Goal: Task Accomplishment & Management: Manage account settings

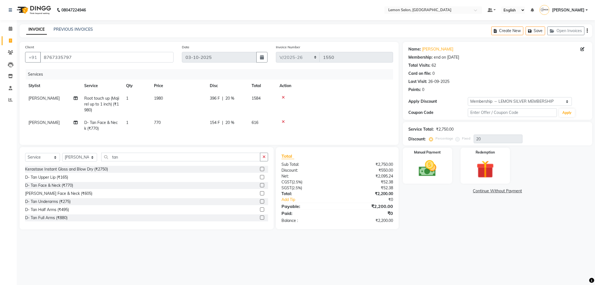
select select "561"
select select "service"
select select "60408"
select select "1: Object"
click at [85, 162] on select "Select Stylist Abhay Aminul Asif Shaikh Ayesha Roundhal DC Ganesh Motewad Jenny…" at bounding box center [79, 157] width 35 height 9
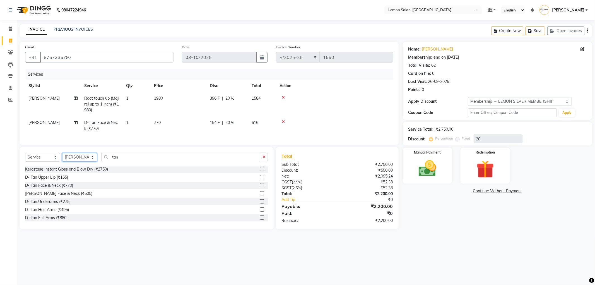
click at [75, 161] on select "Select Stylist Abhay Aminul Asif Shaikh Ayesha Roundhal DC Ganesh Motewad Jenny…" at bounding box center [79, 157] width 35 height 9
click at [122, 161] on input "tan" at bounding box center [180, 157] width 159 height 9
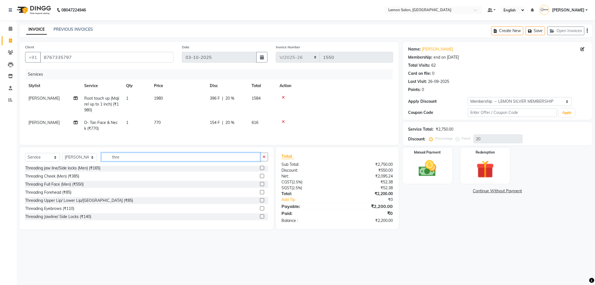
scroll to position [31, 0]
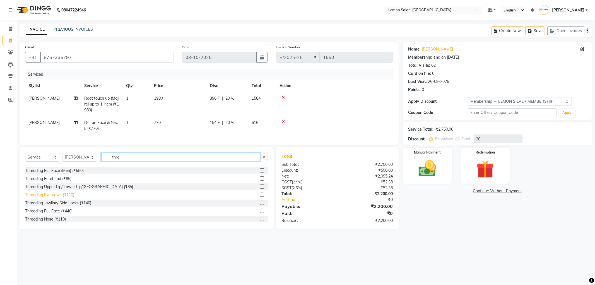
type input "thre"
click at [71, 198] on div "Threading Eyebrows (₹110)" at bounding box center [49, 195] width 49 height 6
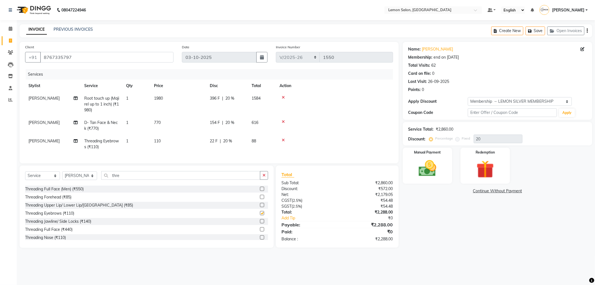
checkbox input "false"
click at [126, 180] on input "thre" at bounding box center [180, 175] width 159 height 9
type input "nose"
click at [65, 241] on div "Stripless Wax Inner Nose (₹275)" at bounding box center [54, 238] width 58 height 6
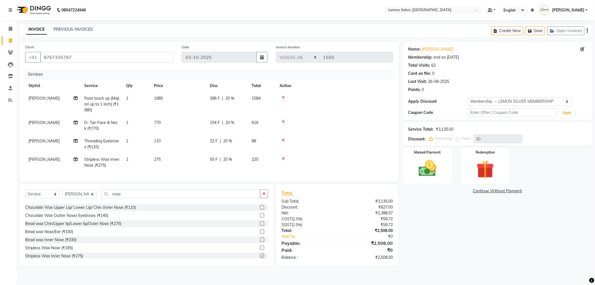
checkbox input "false"
click at [283, 157] on icon at bounding box center [283, 159] width 3 height 4
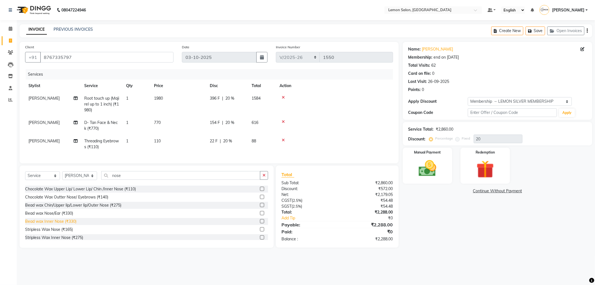
click at [57, 224] on div "Bead wax Inner Nose (₹330)" at bounding box center [50, 222] width 51 height 6
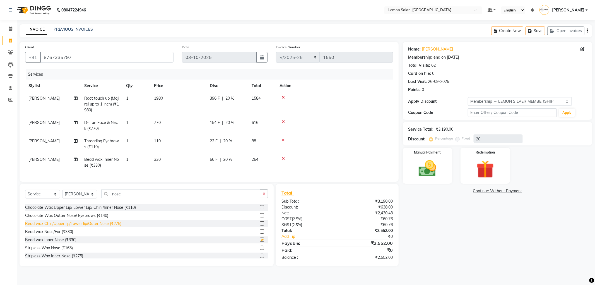
checkbox input "false"
click at [69, 233] on div "Bead wax Nose/Ear (₹330)" at bounding box center [49, 230] width 48 height 6
checkbox input "false"
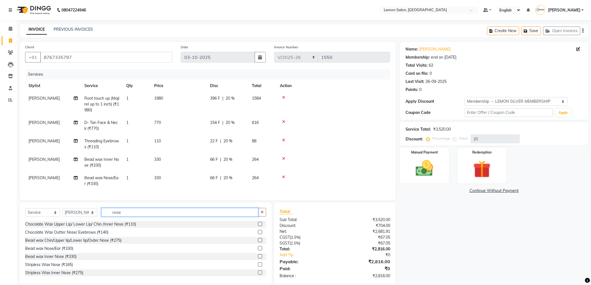
click at [119, 217] on input "nose" at bounding box center [179, 212] width 157 height 9
type input "upper"
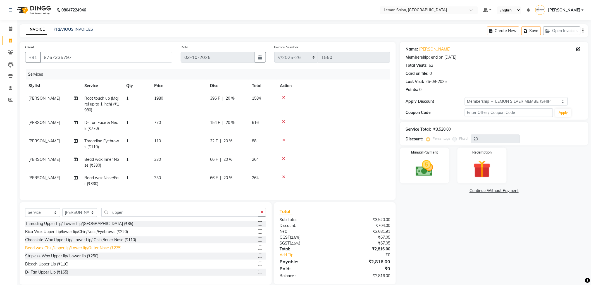
click at [68, 251] on div "Bead wax Chin/Upper lip/Lower lip/Outer Nose (₹275)" at bounding box center [73, 248] width 96 height 6
checkbox input "false"
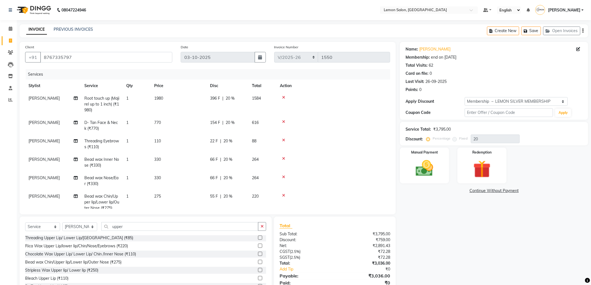
click at [131, 198] on td "1" at bounding box center [137, 202] width 28 height 24
select select "60408"
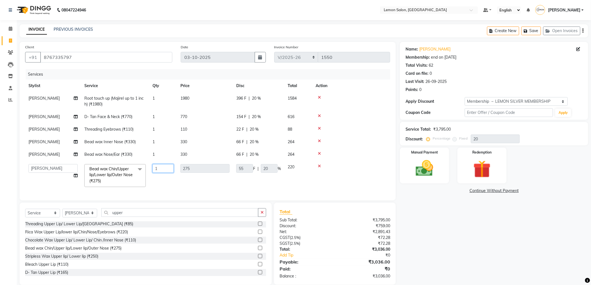
click at [158, 171] on input "1" at bounding box center [162, 168] width 21 height 9
type input "2"
click at [166, 183] on tbody "Mohd Ayan Root touch up (Majirel up to 1 inch) (₹1980) 1 1980 396 F | 20 % 1584…" at bounding box center [207, 141] width 365 height 98
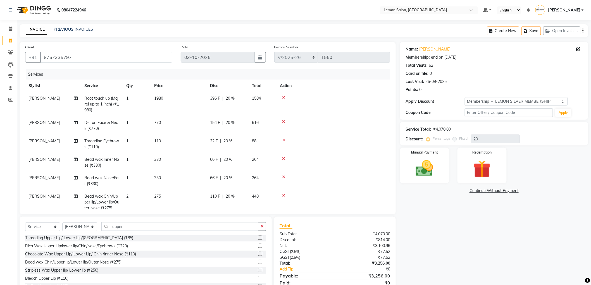
scroll to position [15, 0]
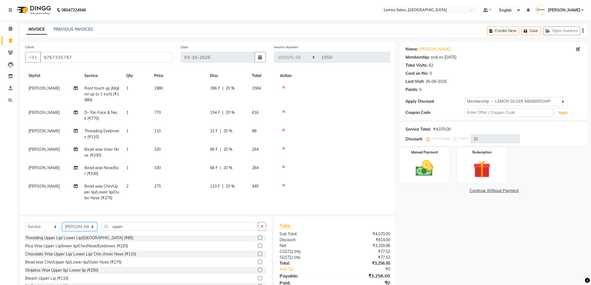
click at [86, 227] on select "Select Stylist Abhay Aminul Asif Shaikh Ayesha Roundhal DC Ganesh Motewad Jenny…" at bounding box center [79, 226] width 35 height 9
select select "88321"
click at [62, 223] on select "Select Stylist Abhay Aminul Asif Shaikh Ayesha Roundhal DC Ganesh Motewad Jenny…" at bounding box center [79, 226] width 35 height 9
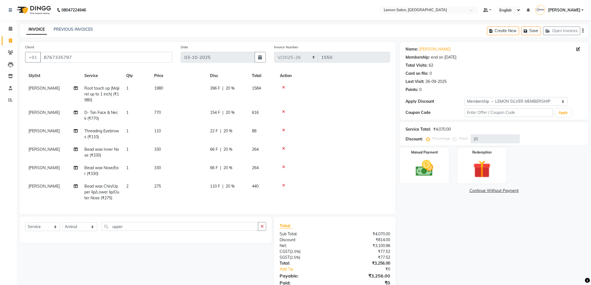
scroll to position [0, 0]
click at [88, 133] on span "Threading Eyebrows (₹110)" at bounding box center [101, 133] width 35 height 11
select select "60408"
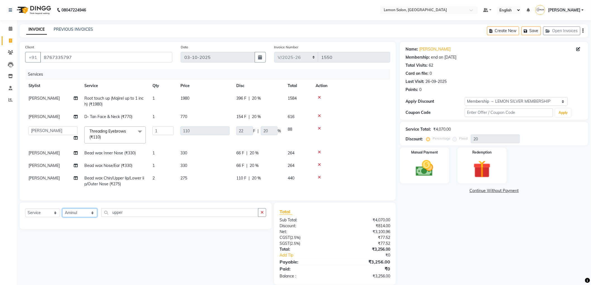
click at [83, 212] on select "Select Stylist Abhay Aminul Asif Shaikh Ayesha Roundhal DC Ganesh Motewad Jenny…" at bounding box center [79, 213] width 35 height 9
select select "59681"
click at [62, 209] on select "Select Stylist Abhay Aminul Asif Shaikh Ayesha Roundhal DC Ganesh Motewad Jenny…" at bounding box center [79, 213] width 35 height 9
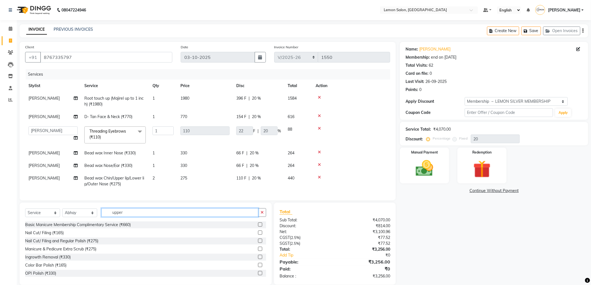
click at [130, 217] on input "upper" at bounding box center [179, 212] width 157 height 9
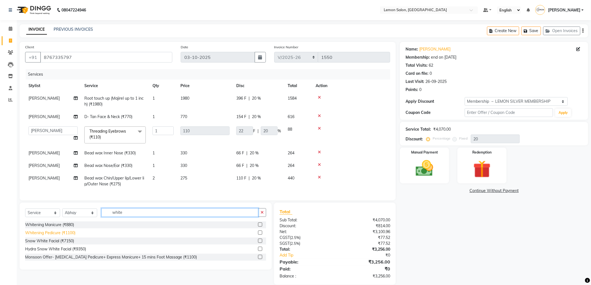
type input "white"
click at [69, 231] on div "Whitening Pedicure (₹1100)" at bounding box center [50, 233] width 50 height 6
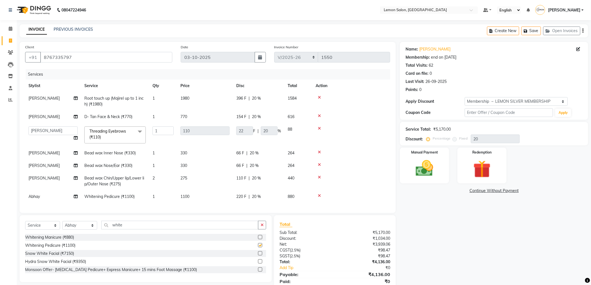
checkbox input "false"
drag, startPoint x: 547, startPoint y: 31, endPoint x: 540, endPoint y: 41, distance: 12.1
click at [540, 41] on main "INVOICE PREVIOUS INVOICES Create New Save Open Invoices Client +91 8767335797 D…" at bounding box center [304, 164] width 574 height 281
click at [531, 32] on button "Save" at bounding box center [531, 31] width 20 height 9
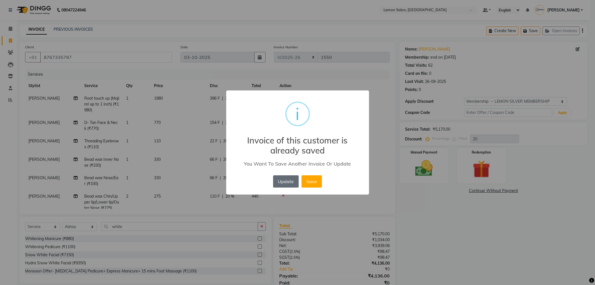
click at [286, 180] on button "Update" at bounding box center [286, 181] width 26 height 12
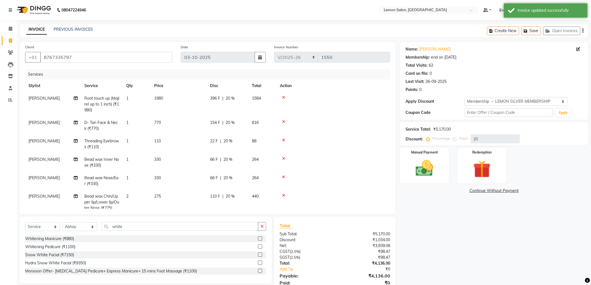
scroll to position [22, 0]
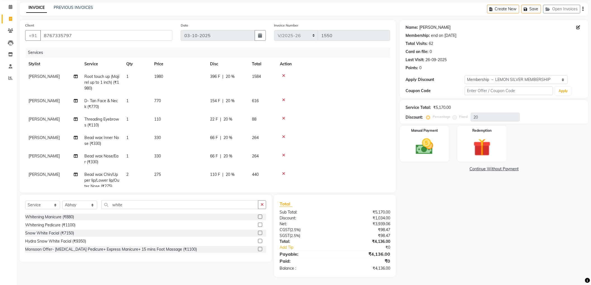
click at [439, 25] on link "Muskan Thakur" at bounding box center [434, 28] width 31 height 6
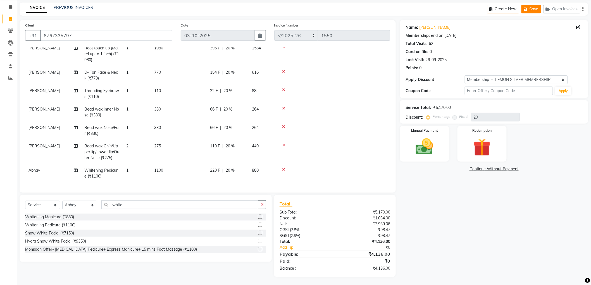
click at [535, 11] on button "Save" at bounding box center [531, 9] width 20 height 9
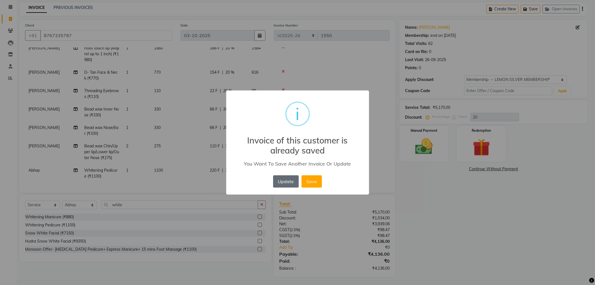
click at [284, 175] on button "Update" at bounding box center [286, 181] width 26 height 12
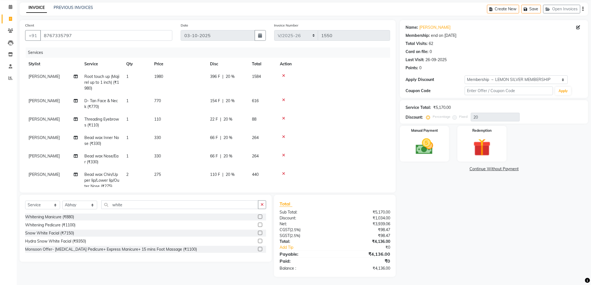
scroll to position [0, 0]
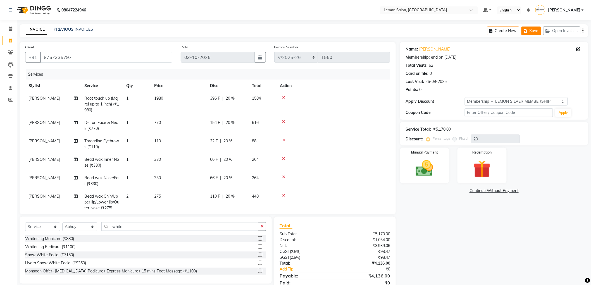
click at [531, 32] on button "Save" at bounding box center [531, 31] width 20 height 9
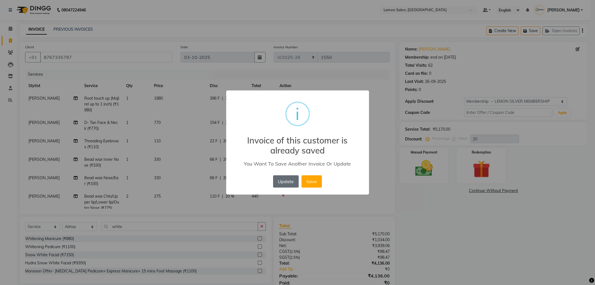
click at [283, 179] on button "Update" at bounding box center [286, 181] width 26 height 12
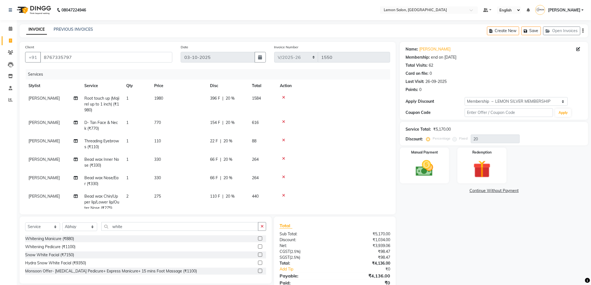
click at [125, 122] on td "1" at bounding box center [137, 125] width 28 height 18
select select "60408"
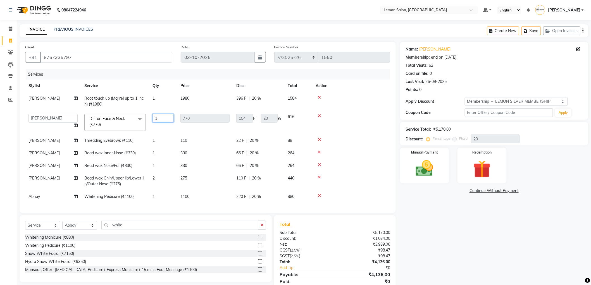
click at [154, 118] on input "1" at bounding box center [162, 118] width 21 height 9
type input "2"
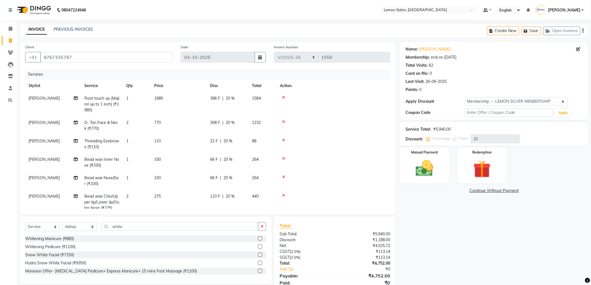
click at [359, 121] on td at bounding box center [333, 125] width 114 height 18
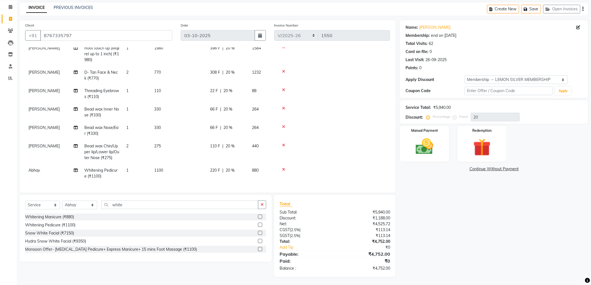
scroll to position [33, 0]
click at [410, 137] on img at bounding box center [425, 146] width 30 height 21
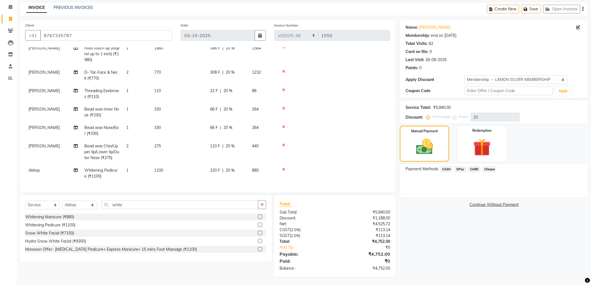
click at [459, 168] on span "GPay" at bounding box center [459, 169] width 11 height 6
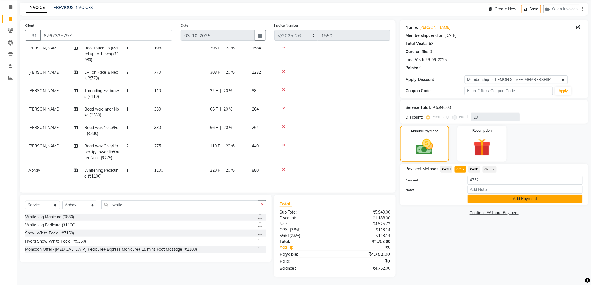
click at [476, 195] on button "Add Payment" at bounding box center [524, 199] width 115 height 9
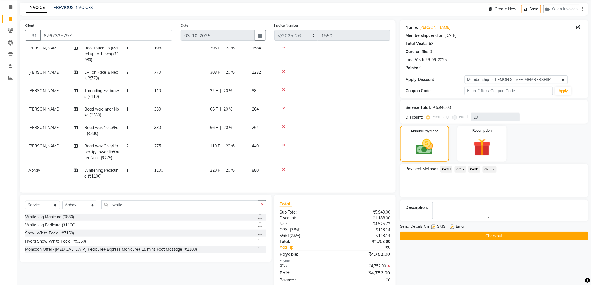
click at [450, 227] on label at bounding box center [452, 227] width 4 height 4
click at [450, 227] on input "checkbox" at bounding box center [452, 227] width 4 height 4
checkbox input "false"
click at [433, 227] on label at bounding box center [433, 227] width 4 height 4
click at [433, 227] on input "checkbox" at bounding box center [433, 227] width 4 height 4
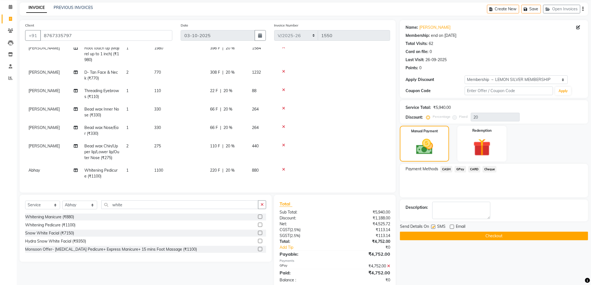
checkbox input "false"
click at [433, 235] on button "Checkout" at bounding box center [494, 236] width 188 height 9
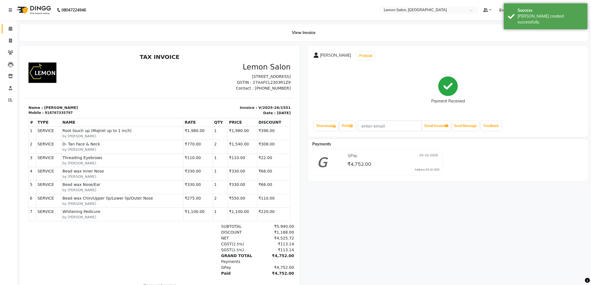
click at [13, 28] on span at bounding box center [11, 29] width 10 height 6
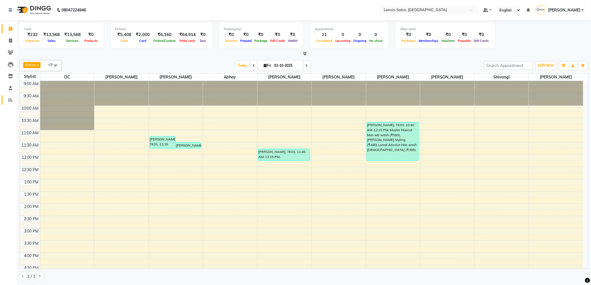
click at [10, 99] on icon at bounding box center [10, 100] width 4 height 4
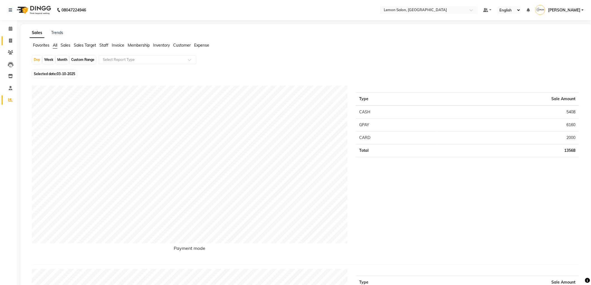
click at [7, 36] on link "Invoice" at bounding box center [8, 40] width 13 height 9
select select "service"
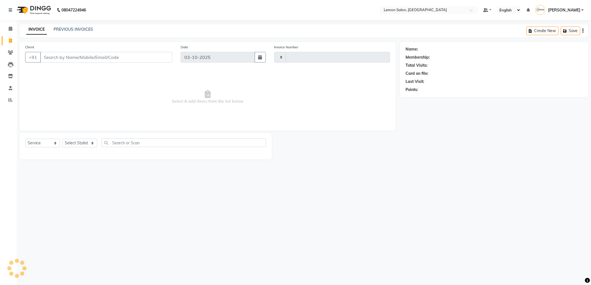
type input "1552"
select select "561"
click at [51, 27] on div "INVOICE PREVIOUS INVOICES" at bounding box center [56, 30] width 73 height 6
click at [63, 27] on link "PREVIOUS INVOICES" at bounding box center [73, 29] width 39 height 5
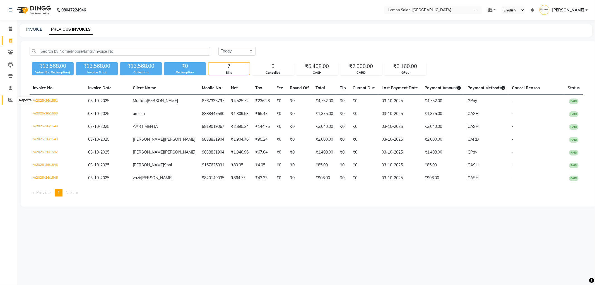
click at [9, 100] on icon at bounding box center [10, 100] width 4 height 4
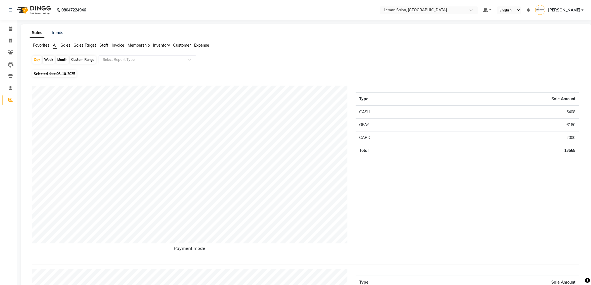
click at [203, 47] on span "Expense" at bounding box center [201, 45] width 15 height 5
click at [183, 57] on div at bounding box center [147, 60] width 97 height 6
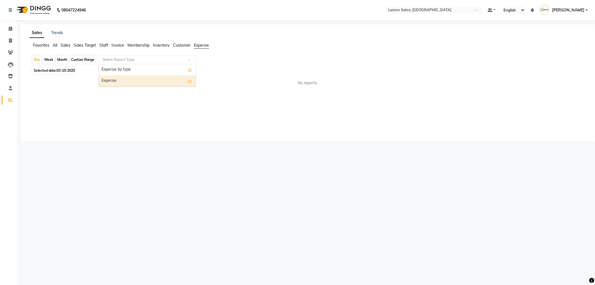
click at [177, 80] on div "Expense" at bounding box center [147, 80] width 97 height 11
select select "csv"
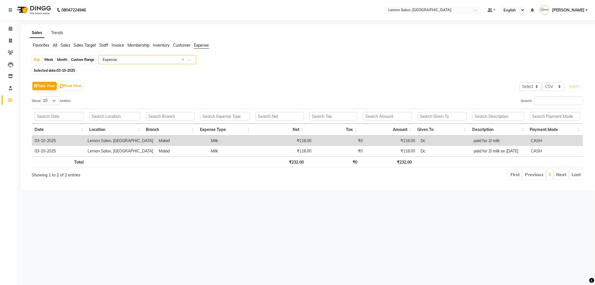
click at [54, 46] on span "All" at bounding box center [55, 45] width 4 height 5
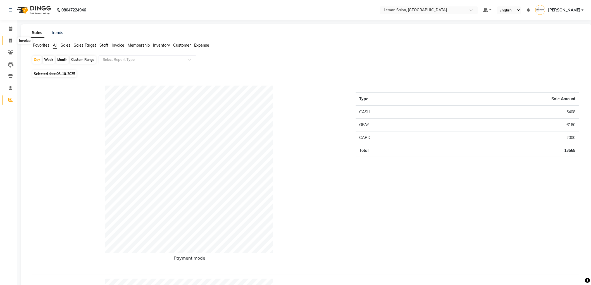
click at [10, 40] on icon at bounding box center [10, 41] width 3 height 4
select select "561"
select select "service"
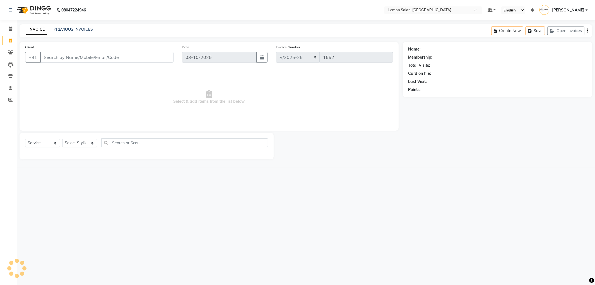
click at [67, 24] on div "08047224946 Select Location × Lemon Salon, Malad Default Panel My Panel English…" at bounding box center [297, 142] width 595 height 285
click at [68, 27] on link "PREVIOUS INVOICES" at bounding box center [73, 29] width 39 height 5
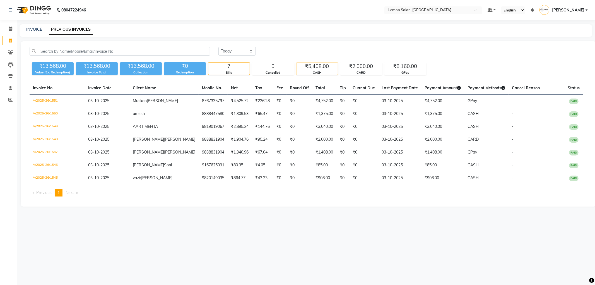
click at [315, 68] on div "₹5,408.00" at bounding box center [317, 67] width 41 height 8
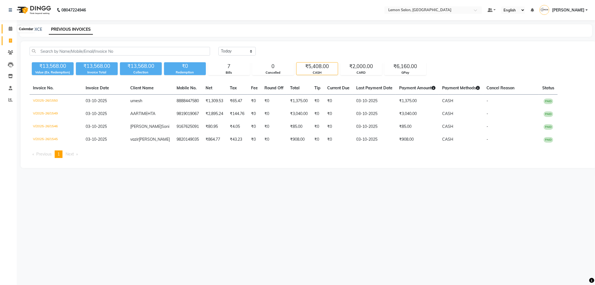
click at [9, 29] on icon at bounding box center [11, 29] width 4 height 4
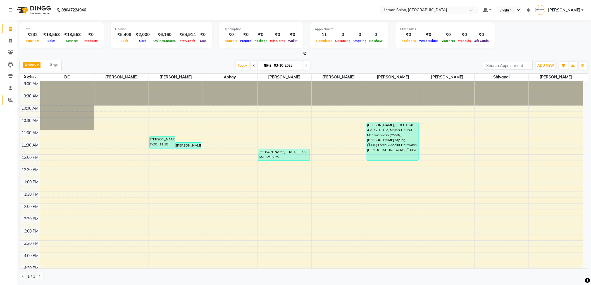
click at [9, 98] on icon at bounding box center [10, 100] width 4 height 4
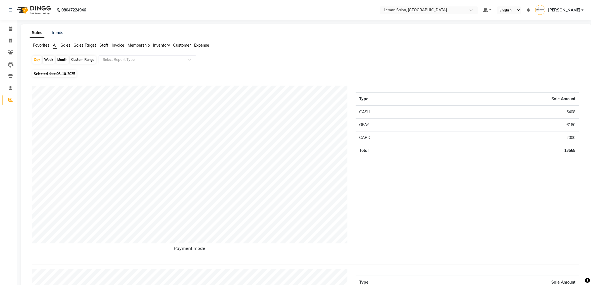
click at [68, 59] on div "Month" at bounding box center [62, 60] width 13 height 8
select select "10"
select select "2025"
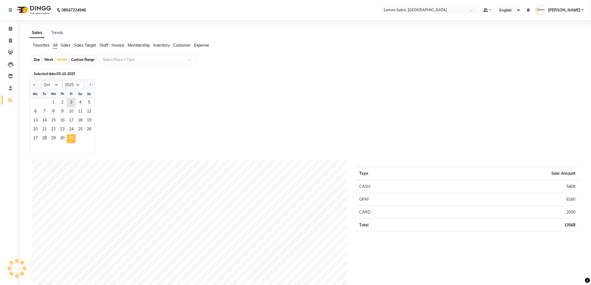
click at [75, 137] on span "31" at bounding box center [71, 138] width 9 height 9
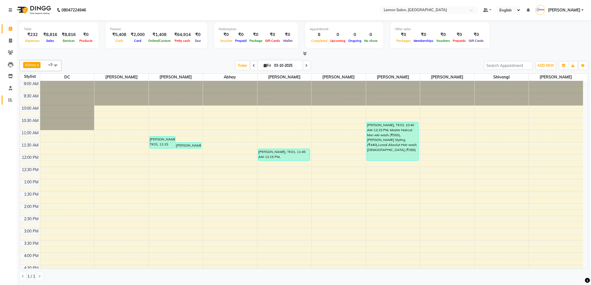
click at [11, 101] on icon at bounding box center [10, 100] width 4 height 4
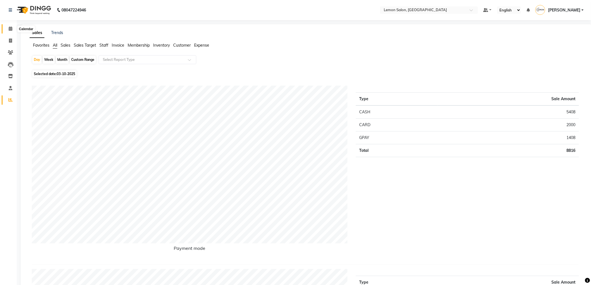
click at [11, 27] on icon at bounding box center [11, 29] width 4 height 4
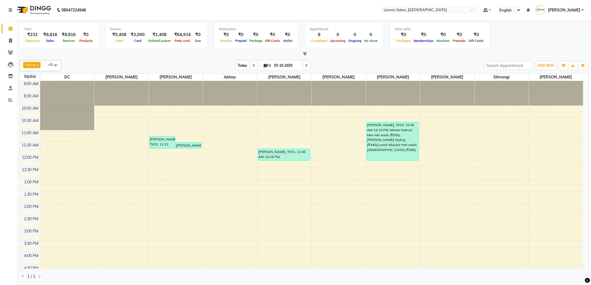
click at [240, 65] on span "Today" at bounding box center [243, 65] width 14 height 9
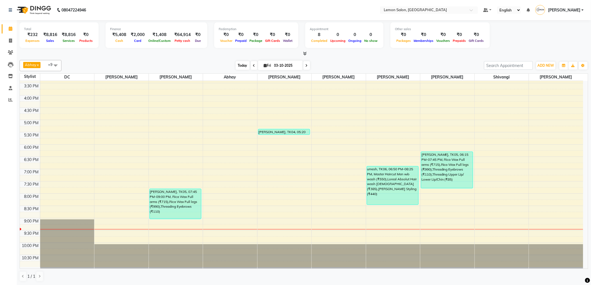
click at [245, 66] on span "Today" at bounding box center [243, 65] width 14 height 9
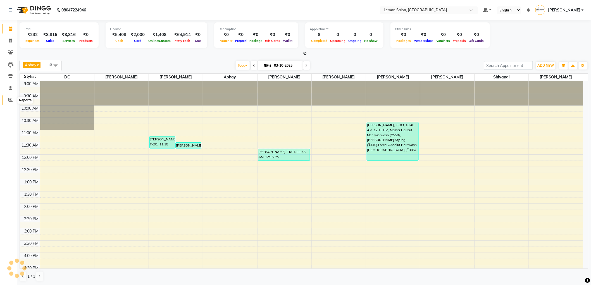
click at [9, 99] on icon at bounding box center [10, 100] width 4 height 4
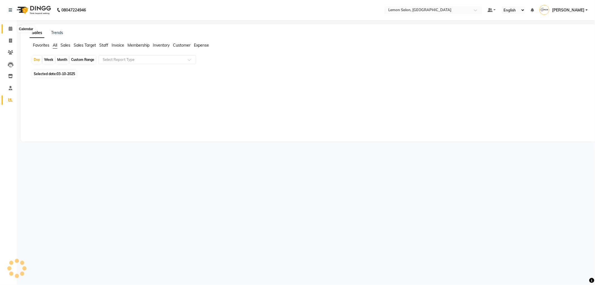
click at [9, 30] on icon at bounding box center [11, 29] width 4 height 4
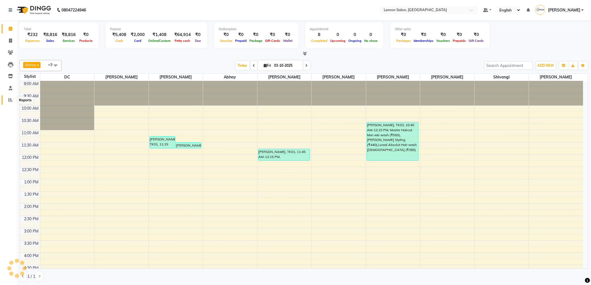
click at [11, 100] on icon at bounding box center [10, 100] width 4 height 4
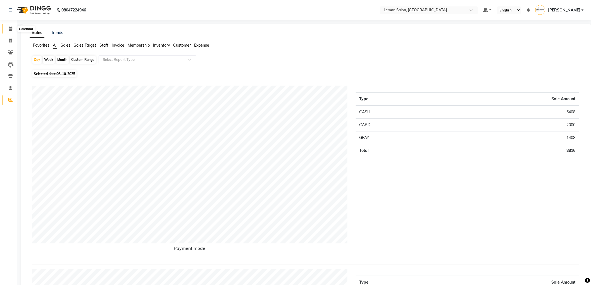
click at [7, 31] on span at bounding box center [11, 29] width 10 height 6
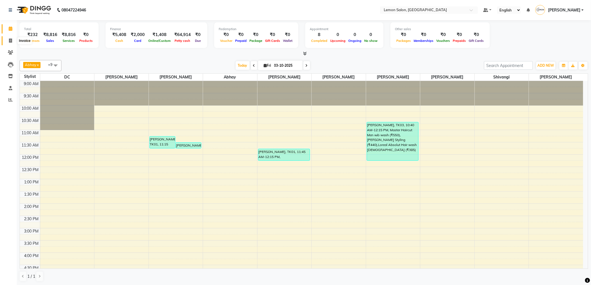
click at [14, 40] on span at bounding box center [11, 41] width 10 height 6
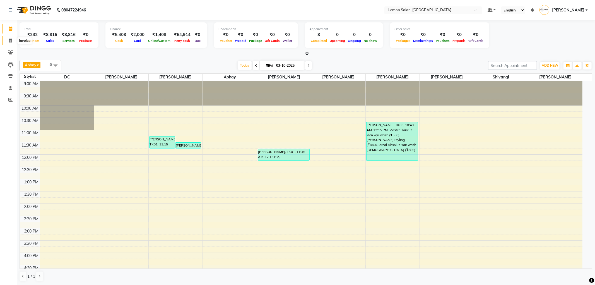
select select "561"
select select "service"
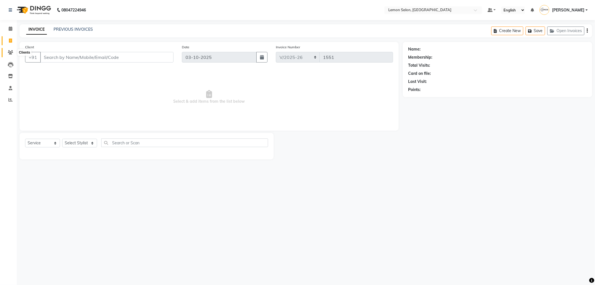
click at [9, 55] on span at bounding box center [11, 52] width 10 height 6
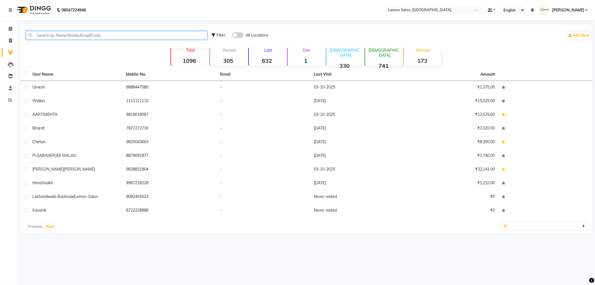
click at [52, 35] on input "text" at bounding box center [116, 35] width 181 height 9
click at [10, 78] on icon at bounding box center [10, 76] width 5 height 4
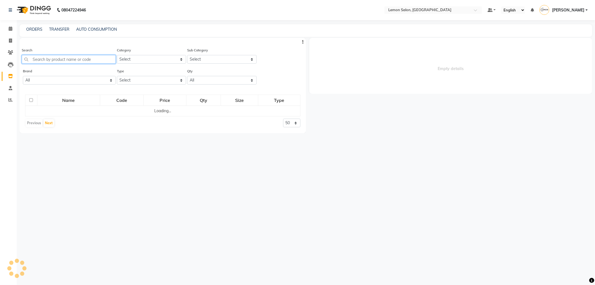
select select
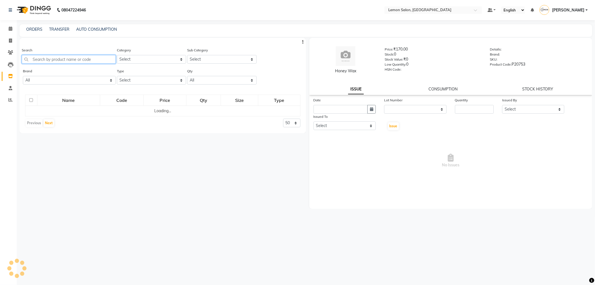
click at [51, 58] on input "text" at bounding box center [69, 59] width 94 height 9
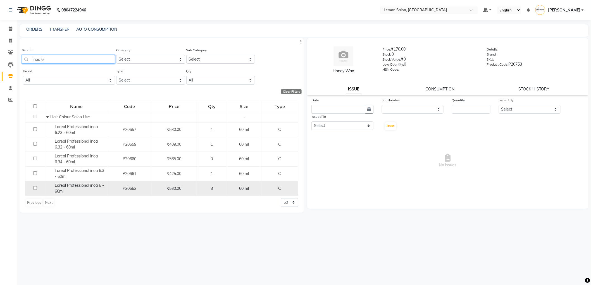
type input "inoa 6"
click at [86, 188] on span "Loreal Professional inoa 6 - 60ml" at bounding box center [79, 188] width 49 height 11
select select
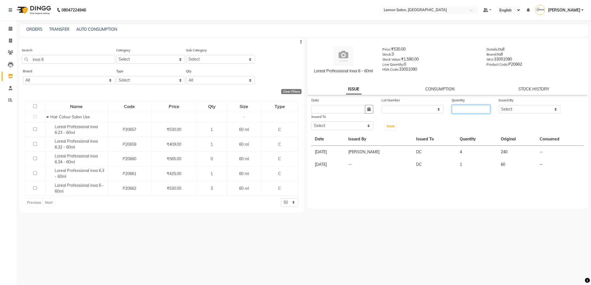
click at [479, 109] on input "number" at bounding box center [471, 109] width 39 height 9
type input "1"
click at [513, 109] on select "Select [PERSON_NAME] [PERSON_NAME] [PERSON_NAME] DC [PERSON_NAME] [PERSON_NAME]…" at bounding box center [530, 109] width 62 height 9
select select "44675"
click at [499, 105] on select "Select [PERSON_NAME] [PERSON_NAME] [PERSON_NAME] DC [PERSON_NAME] [PERSON_NAME]…" at bounding box center [530, 109] width 62 height 9
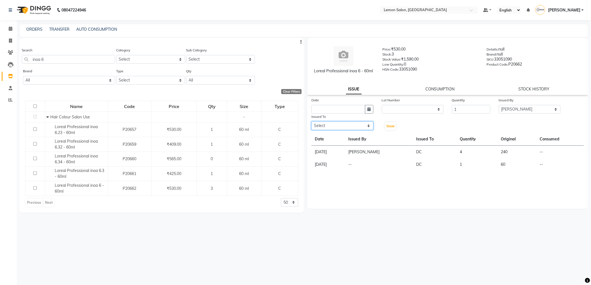
click at [335, 126] on select "Select [PERSON_NAME] [PERSON_NAME] [PERSON_NAME] DC [PERSON_NAME] [PERSON_NAME]…" at bounding box center [342, 125] width 62 height 9
select select "89656"
click at [311, 121] on select "Select [PERSON_NAME] [PERSON_NAME] [PERSON_NAME] DC [PERSON_NAME] [PERSON_NAME]…" at bounding box center [342, 125] width 62 height 9
click at [369, 111] on icon "button" at bounding box center [368, 109] width 3 height 4
select select "10"
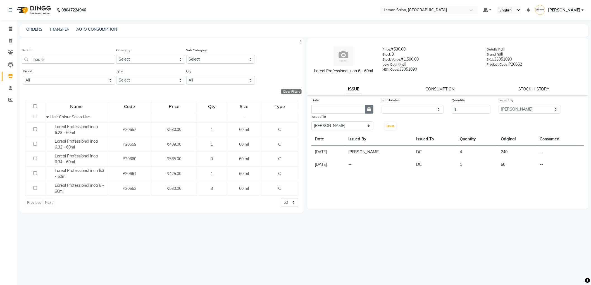
select select "2025"
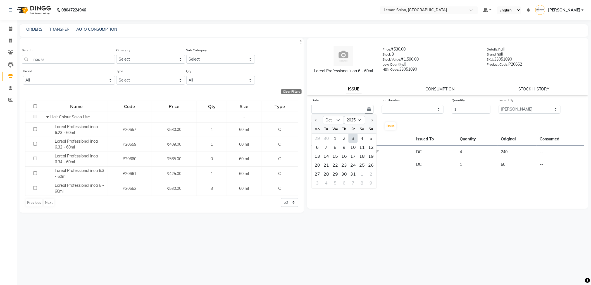
click at [352, 141] on div "3" at bounding box center [352, 138] width 9 height 9
type input "03-10-2025"
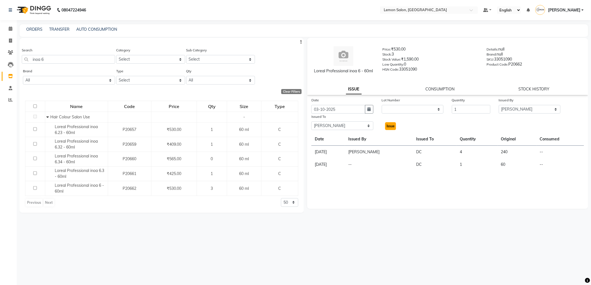
click at [389, 126] on span "Issue" at bounding box center [390, 126] width 8 height 4
select select
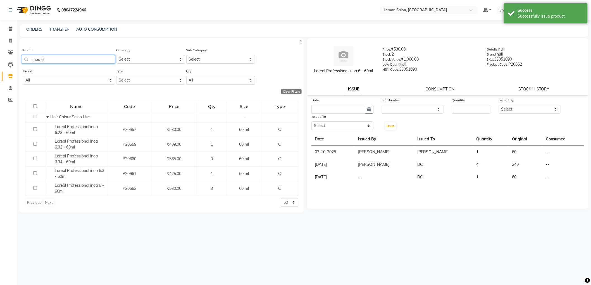
click at [69, 57] on input "inoa 6" at bounding box center [68, 59] width 93 height 9
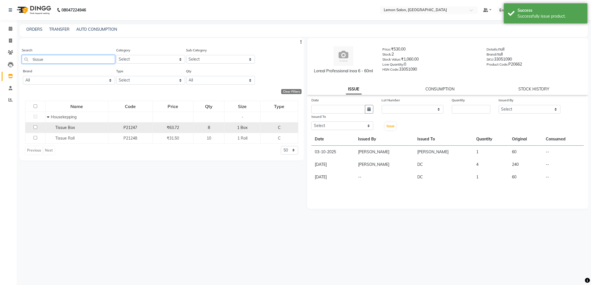
type input "tissue"
click at [73, 129] on span "Tissue Box" at bounding box center [65, 127] width 20 height 5
select select
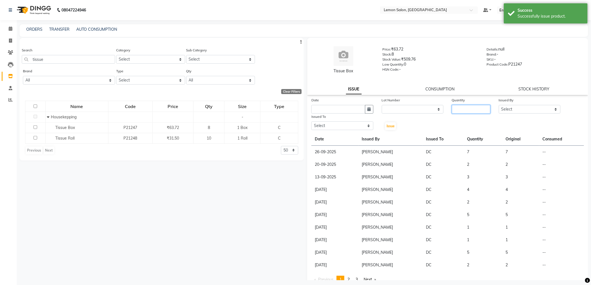
click at [456, 109] on input "number" at bounding box center [471, 109] width 39 height 9
type input "2"
click at [506, 108] on select "Select [PERSON_NAME] [PERSON_NAME] [PERSON_NAME] DC [PERSON_NAME] [PERSON_NAME]…" at bounding box center [530, 109] width 62 height 9
select select "44675"
click at [499, 105] on select "Select [PERSON_NAME] [PERSON_NAME] [PERSON_NAME] DC [PERSON_NAME] [PERSON_NAME]…" at bounding box center [530, 109] width 62 height 9
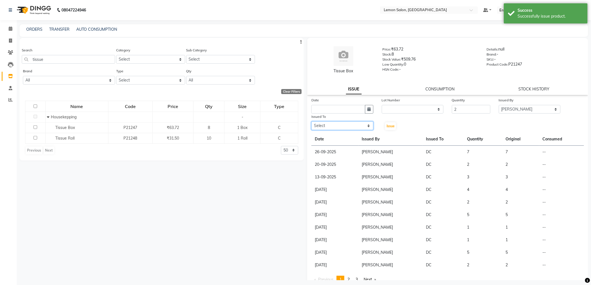
click at [351, 124] on select "Select [PERSON_NAME] [PERSON_NAME] [PERSON_NAME] DC [PERSON_NAME] [PERSON_NAME]…" at bounding box center [342, 125] width 62 height 9
select select "7890"
click at [311, 121] on select "Select [PERSON_NAME] [PERSON_NAME] [PERSON_NAME] DC [PERSON_NAME] [PERSON_NAME]…" at bounding box center [342, 125] width 62 height 9
click at [367, 107] on icon "button" at bounding box center [368, 109] width 3 height 4
select select "10"
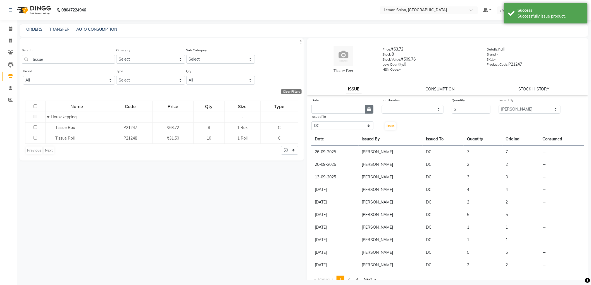
select select "2025"
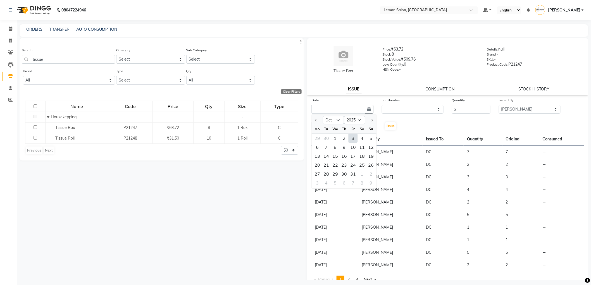
click at [351, 140] on div "3" at bounding box center [352, 138] width 9 height 9
type input "03-10-2025"
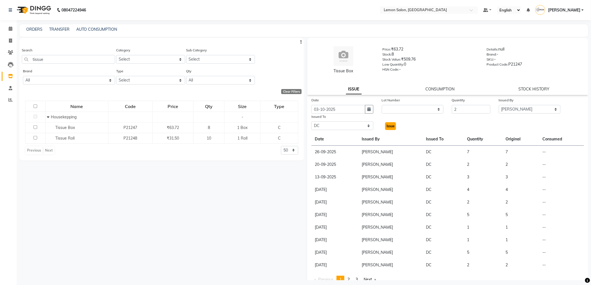
click at [388, 126] on span "Issue" at bounding box center [390, 126] width 8 height 4
select select
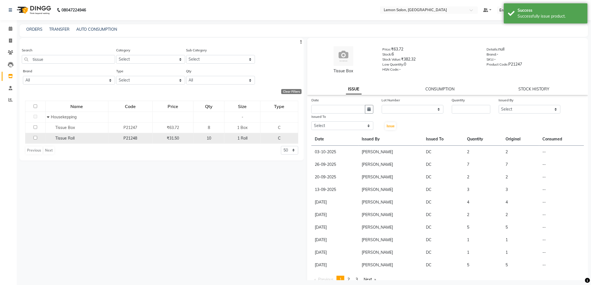
click at [54, 136] on div "Tissue Roll" at bounding box center [77, 138] width 60 height 6
select select
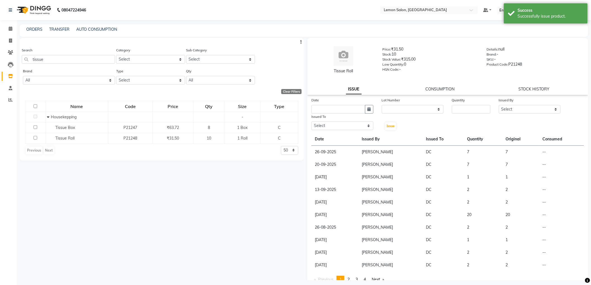
click at [459, 117] on div "Date Lot Number None Quantity Issued By Select [PERSON_NAME] [PERSON_NAME] [PER…" at bounding box center [447, 113] width 281 height 33
click at [459, 112] on input "number" at bounding box center [471, 109] width 39 height 9
type input "3"
click at [509, 112] on select "Select [PERSON_NAME] [PERSON_NAME] [PERSON_NAME] DC [PERSON_NAME] [PERSON_NAME]…" at bounding box center [530, 109] width 62 height 9
select select "44675"
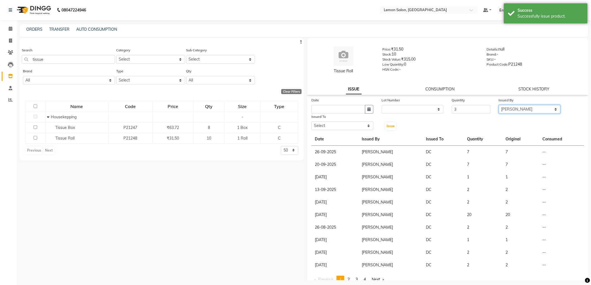
click at [499, 105] on select "Select [PERSON_NAME] [PERSON_NAME] [PERSON_NAME] DC [PERSON_NAME] [PERSON_NAME]…" at bounding box center [530, 109] width 62 height 9
click at [350, 126] on select "Select [PERSON_NAME] [PERSON_NAME] [PERSON_NAME] DC [PERSON_NAME] [PERSON_NAME]…" at bounding box center [342, 125] width 62 height 9
select select "7890"
click at [311, 121] on select "Select [PERSON_NAME] [PERSON_NAME] [PERSON_NAME] DC [PERSON_NAME] [PERSON_NAME]…" at bounding box center [342, 125] width 62 height 9
click at [368, 108] on icon "button" at bounding box center [368, 109] width 3 height 4
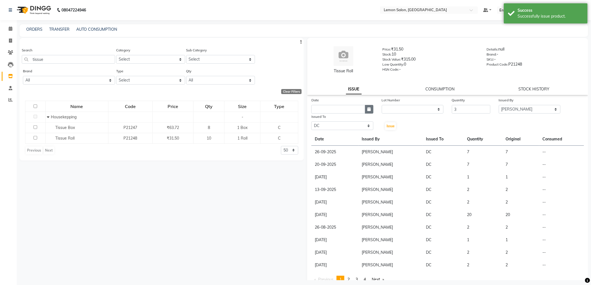
select select "10"
select select "2025"
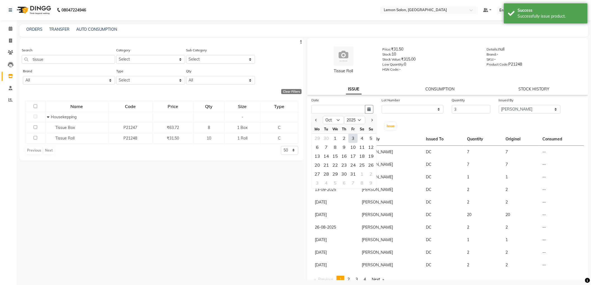
click at [355, 137] on div "3" at bounding box center [352, 138] width 9 height 9
type input "03-10-2025"
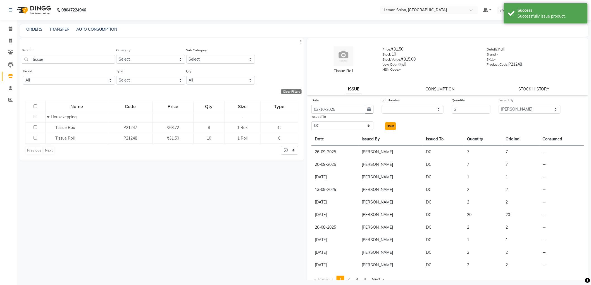
click at [386, 127] on span "Issue" at bounding box center [390, 126] width 8 height 4
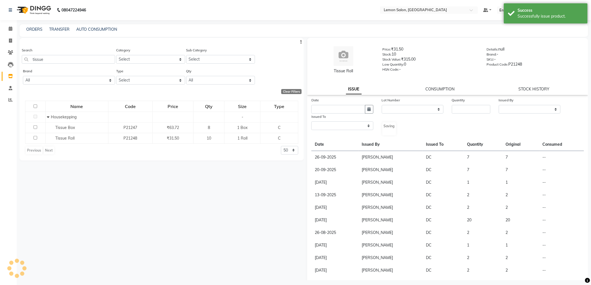
select select
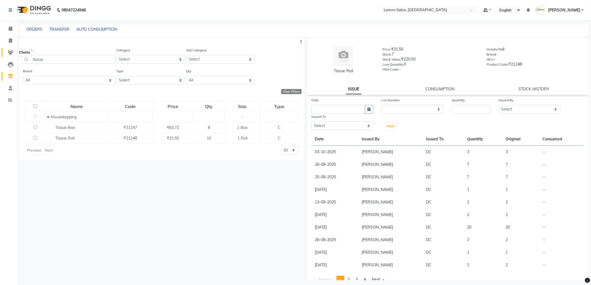
click at [12, 51] on icon at bounding box center [10, 52] width 5 height 4
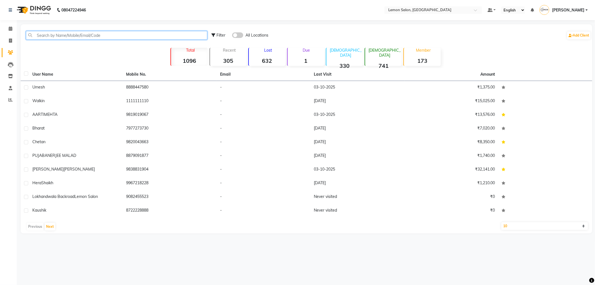
drag, startPoint x: 53, startPoint y: 34, endPoint x: 63, endPoint y: 27, distance: 12.1
click at [59, 31] on input "text" at bounding box center [116, 35] width 181 height 9
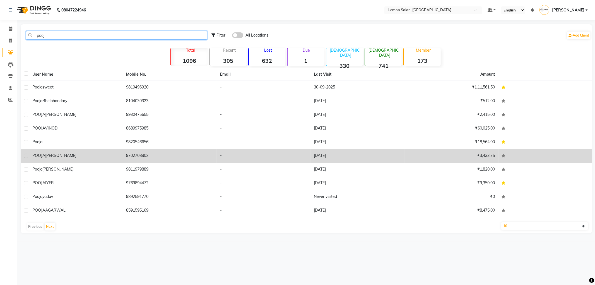
type input "pooj"
drag, startPoint x: 61, startPoint y: 156, endPoint x: 80, endPoint y: 153, distance: 19.8
click at [61, 156] on span "[PERSON_NAME]" at bounding box center [60, 155] width 31 height 5
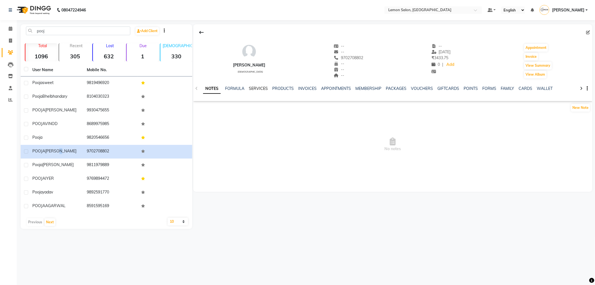
click at [254, 89] on link "SERVICES" at bounding box center [258, 88] width 19 height 5
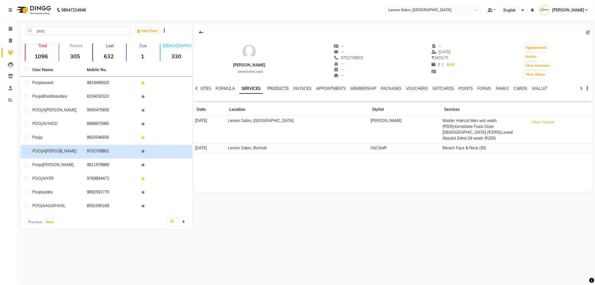
click at [282, 89] on link "PRODUCTS" at bounding box center [277, 88] width 21 height 5
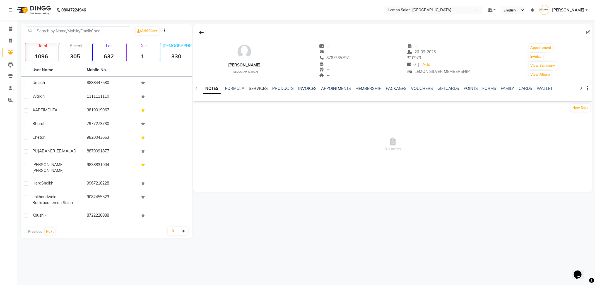
click at [249, 90] on link "SERVICES" at bounding box center [258, 88] width 19 height 5
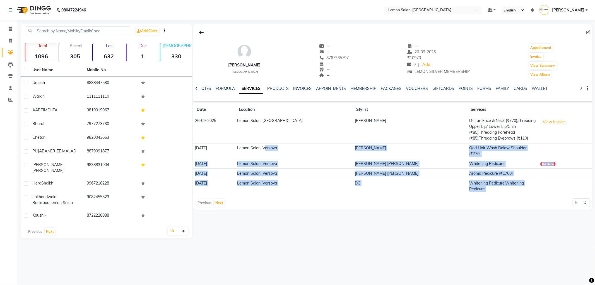
drag, startPoint x: 275, startPoint y: 141, endPoint x: 301, endPoint y: 185, distance: 50.8
click at [301, 185] on app-client-history "Date Location Stylist Services 26-09-2025 Lemon Salon, Malad Ayesha Roundhal D-…" at bounding box center [392, 155] width 399 height 104
click at [326, 204] on div "Muskan Thakur female -- -- 8767335797 -- -- -- -- 26-09-2025 ₹ 10973 0 | Add LE…" at bounding box center [392, 131] width 400 height 214
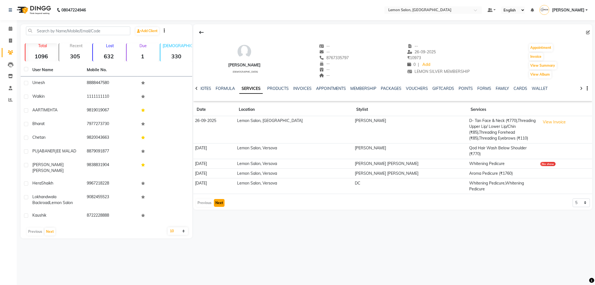
click at [220, 199] on button "Next" at bounding box center [219, 203] width 11 height 8
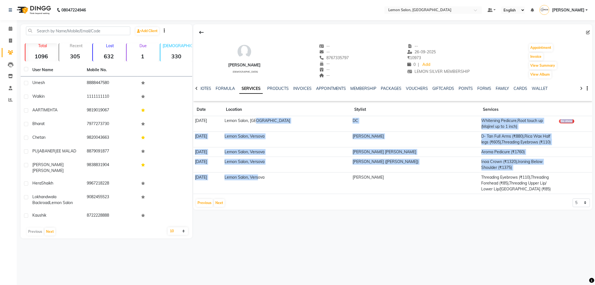
drag, startPoint x: 283, startPoint y: 121, endPoint x: 283, endPoint y: 173, distance: 51.4
click at [283, 173] on tbody "06-08-2025 Lemon Salon, Malad DC Whitening Pedicure,Root touch up (Majirel up t…" at bounding box center [392, 155] width 399 height 78
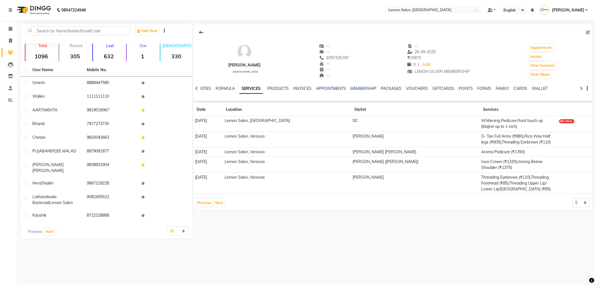
click at [267, 198] on div "Previous Next 5 10 50 100 500" at bounding box center [393, 202] width 395 height 9
click at [221, 199] on button "Next" at bounding box center [219, 203] width 11 height 8
